Goal: Navigation & Orientation: Find specific page/section

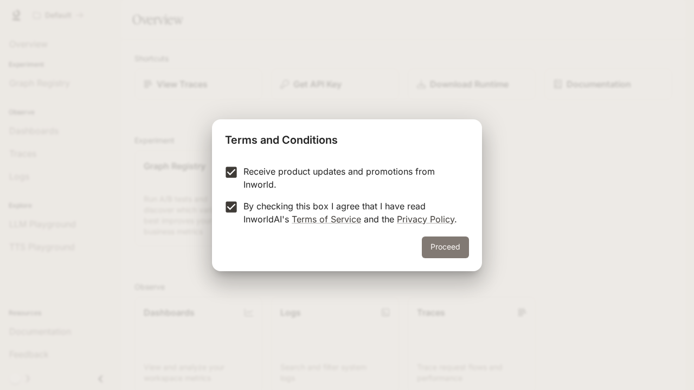
click at [458, 241] on button "Proceed" at bounding box center [445, 247] width 47 height 22
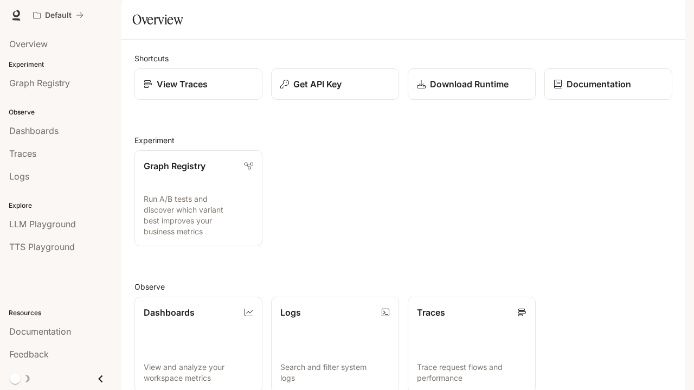
click at [48, 134] on span "Dashboards" at bounding box center [33, 130] width 49 height 13
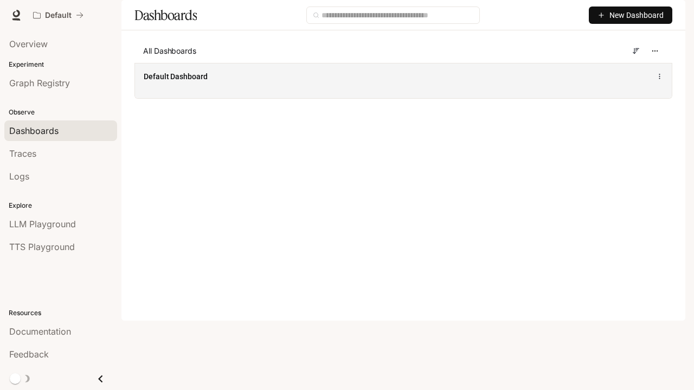
click at [190, 98] on div "Default Dashboard" at bounding box center [403, 80] width 537 height 35
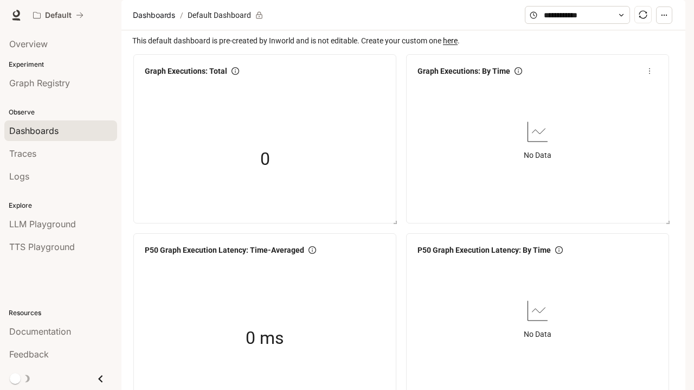
scroll to position [48, 0]
click at [29, 124] on span "Dashboards" at bounding box center [33, 130] width 49 height 13
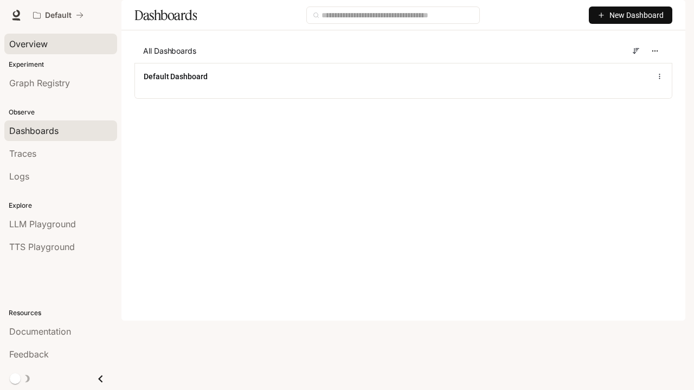
click at [28, 45] on span "Overview" at bounding box center [28, 43] width 39 height 13
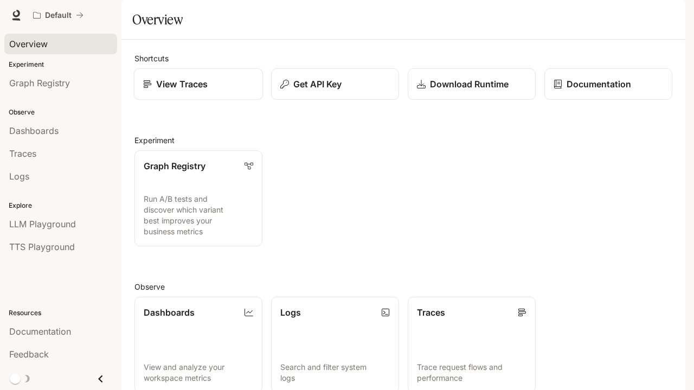
click at [178, 91] on p "View Traces" at bounding box center [182, 84] width 52 height 13
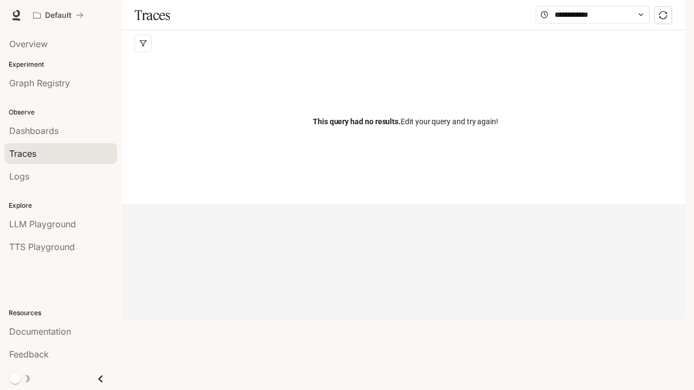
click at [455, 127] on span "This query had no results. Edit your query and try again!" at bounding box center [406, 122] width 186 height 12
click at [142, 47] on polygon "button" at bounding box center [143, 44] width 7 height 6
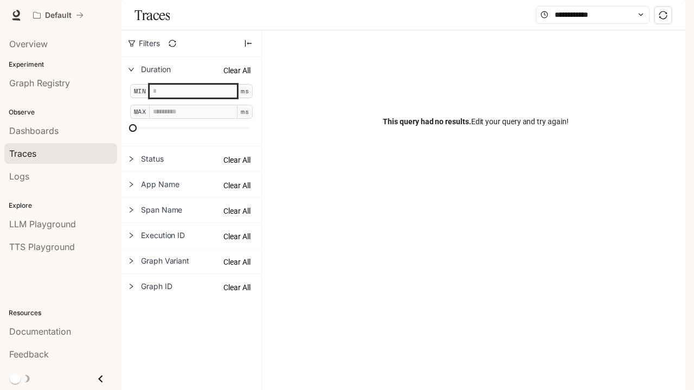
click at [230, 98] on input "*" at bounding box center [193, 91] width 88 height 14
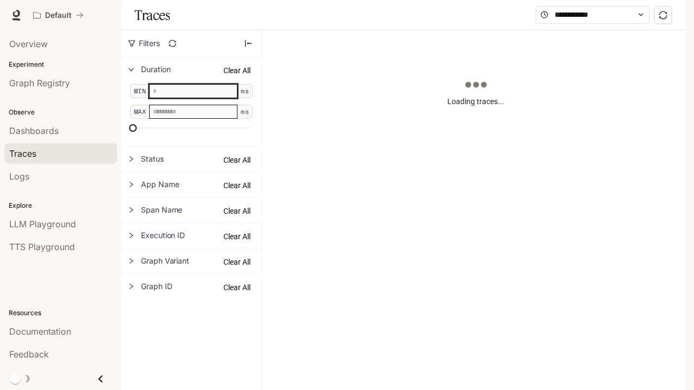
type input "****"
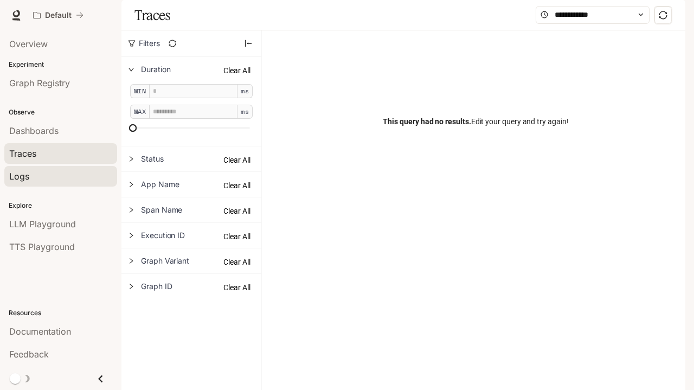
click at [23, 176] on span "Logs" at bounding box center [19, 176] width 20 height 13
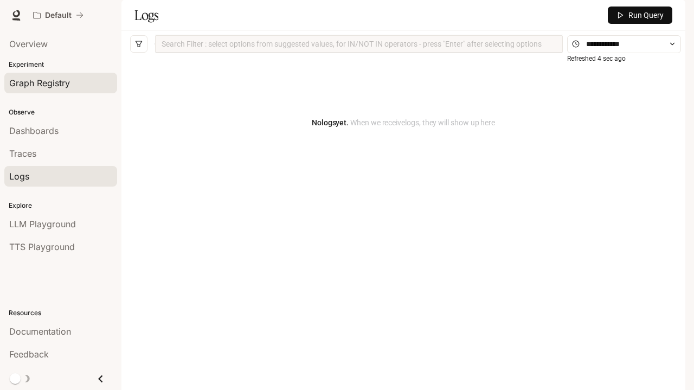
click at [51, 80] on span "Graph Registry" at bounding box center [39, 82] width 61 height 13
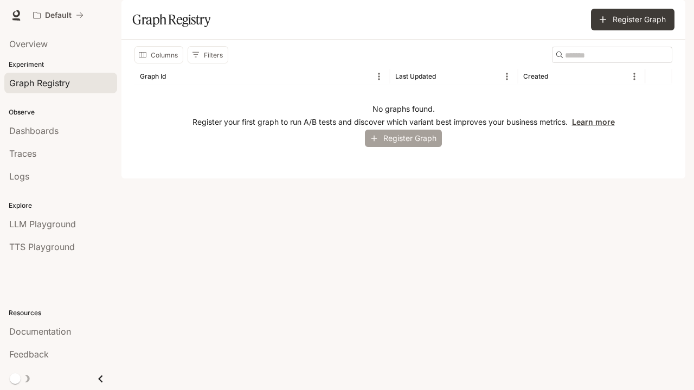
click at [413, 148] on button "Register Graph" at bounding box center [403, 139] width 77 height 18
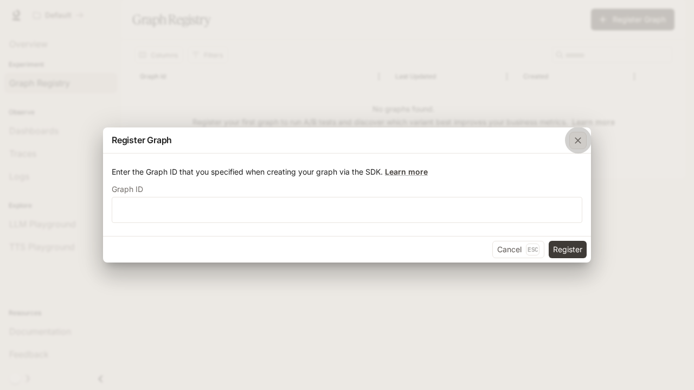
click at [573, 142] on icon "button" at bounding box center [578, 140] width 11 height 11
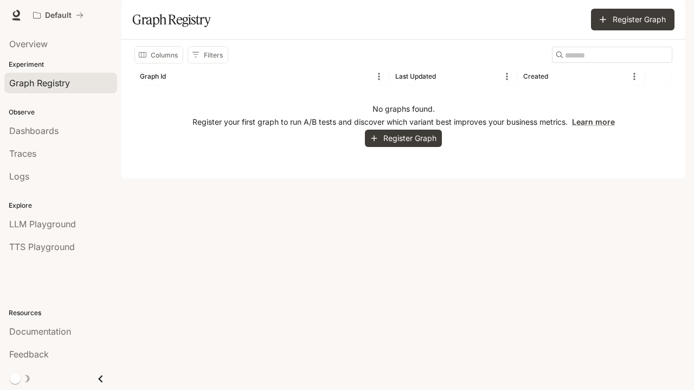
click at [208, 40] on section "Graph Registry Register Graph" at bounding box center [403, 20] width 564 height 40
click at [603, 23] on icon "button" at bounding box center [603, 19] width 7 height 7
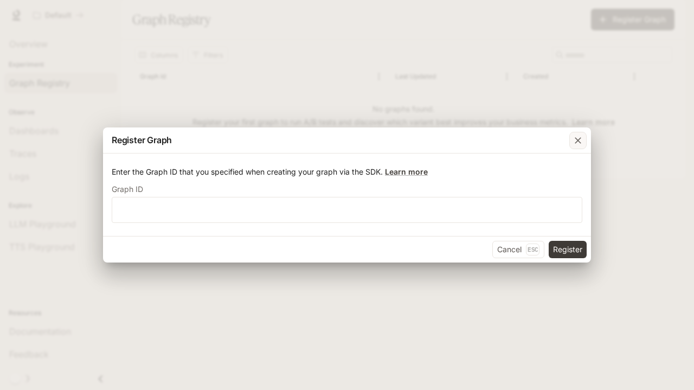
click at [581, 142] on icon "button" at bounding box center [578, 140] width 11 height 11
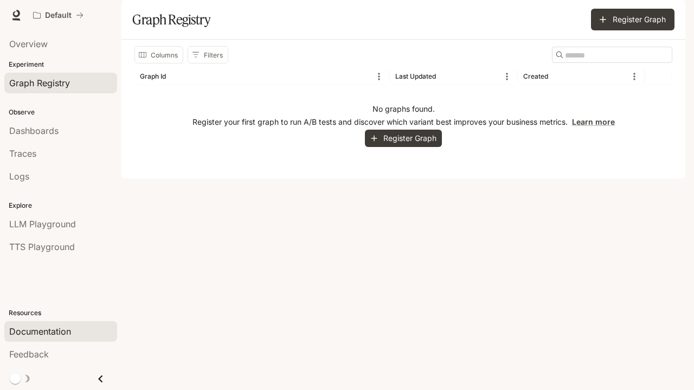
click at [54, 335] on span "Documentation" at bounding box center [40, 331] width 62 height 13
